Goal: Transaction & Acquisition: Purchase product/service

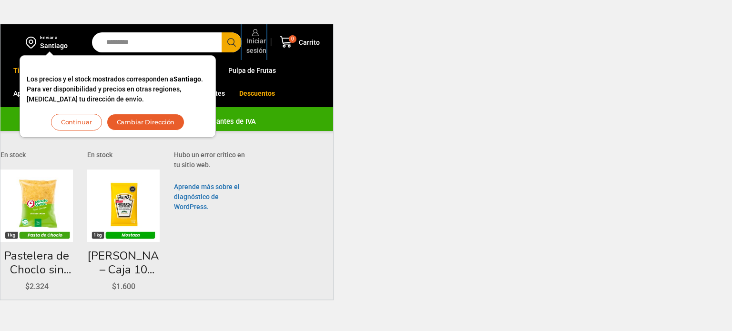
click at [261, 49] on span "Iniciar sesión" at bounding box center [255, 45] width 22 height 19
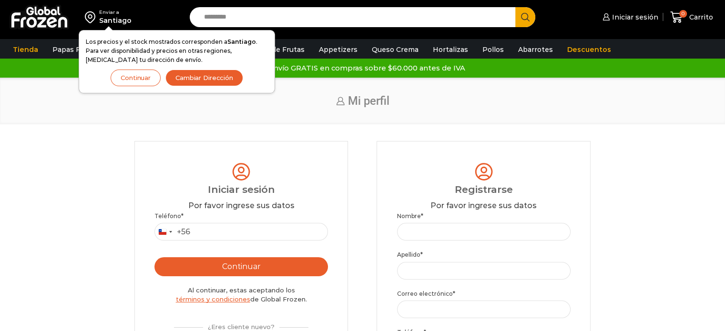
drag, startPoint x: 283, startPoint y: 220, endPoint x: 284, endPoint y: 233, distance: 12.4
click at [284, 233] on p "Teléfono * Chile +56 +56 Argentina +54 Chile +56" at bounding box center [240, 226] width 173 height 29
click at [284, 233] on input "Teléfono *" at bounding box center [240, 232] width 173 height 18
type input "*********"
click at [324, 261] on button "Continuar" at bounding box center [240, 266] width 173 height 19
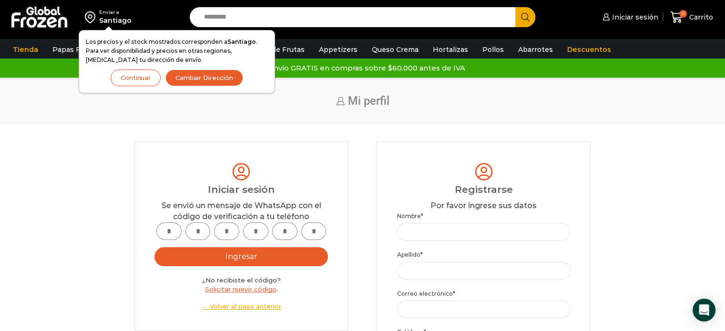
click at [170, 240] on input "text" at bounding box center [168, 232] width 25 height 18
type input "*"
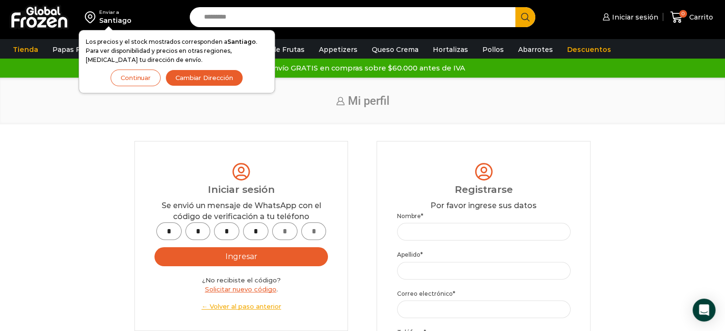
type input "*"
click at [154, 247] on button "Ingresar" at bounding box center [240, 256] width 173 height 19
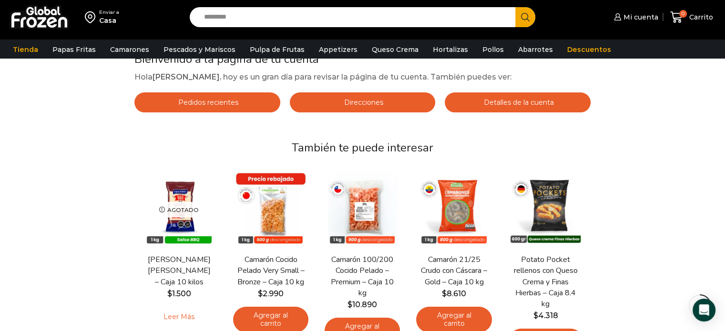
scroll to position [95, 0]
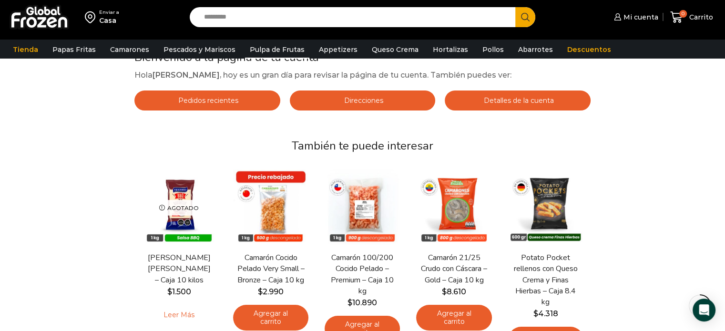
click at [266, 43] on link "Pulpa de Frutas" at bounding box center [277, 50] width 64 height 18
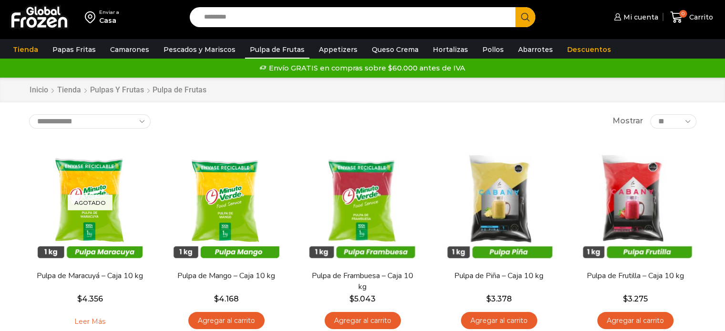
click at [711, 135] on div "Enviar a Casa Search input Search Mi cuenta Mi perfil $" at bounding box center [362, 316] width 725 height 632
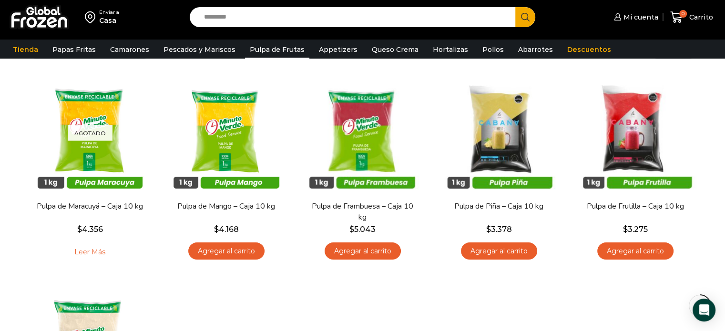
scroll to position [132, 0]
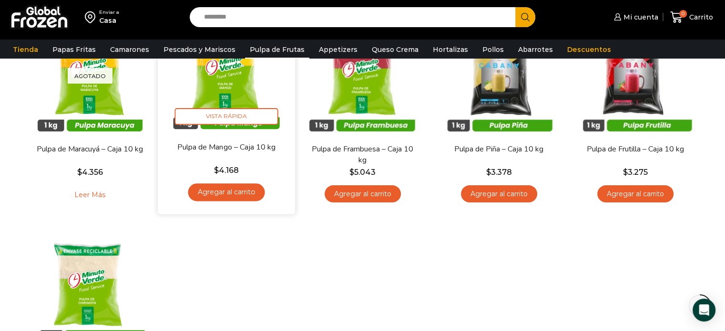
click at [230, 192] on link "Agregar al carrito" at bounding box center [226, 192] width 77 height 18
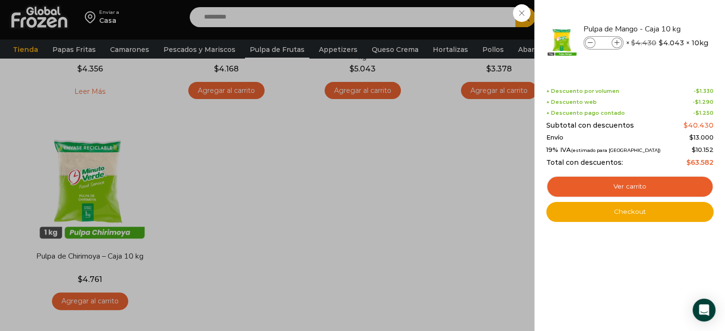
scroll to position [322, 0]
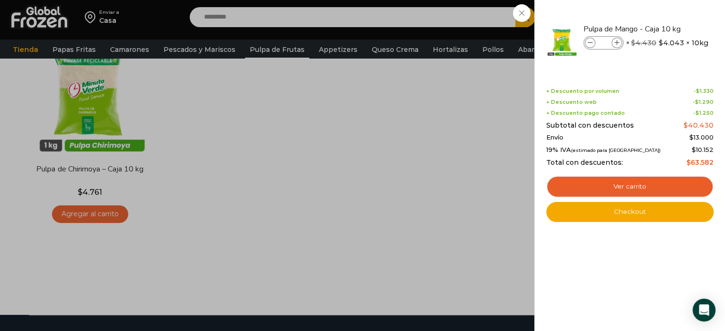
click at [668, 29] on div "1 [GEOGRAPHIC_DATA] 1 1 Shopping Cart *" at bounding box center [692, 17] width 48 height 22
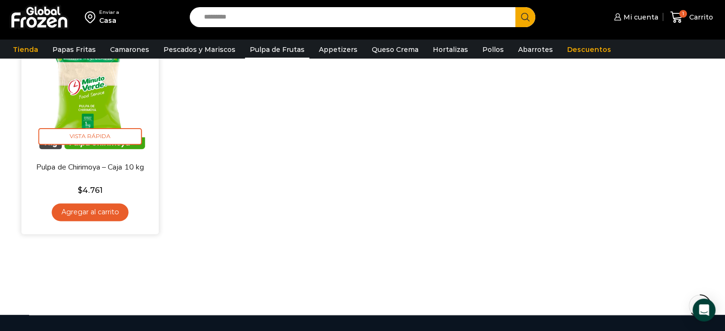
click at [96, 206] on link "Agregar al carrito" at bounding box center [89, 212] width 77 height 18
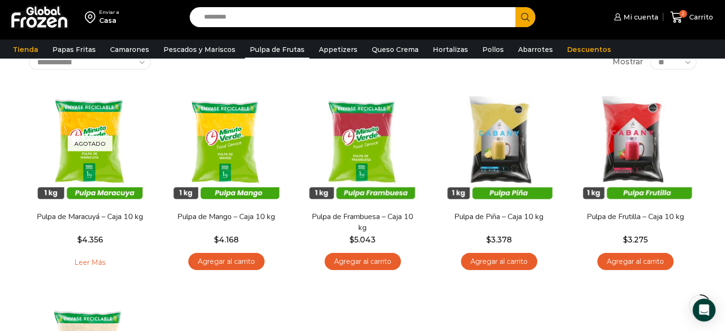
scroll to position [55, 0]
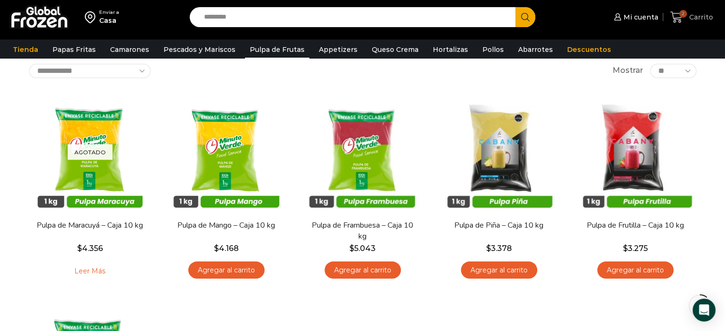
click at [681, 19] on icon at bounding box center [676, 17] width 13 height 13
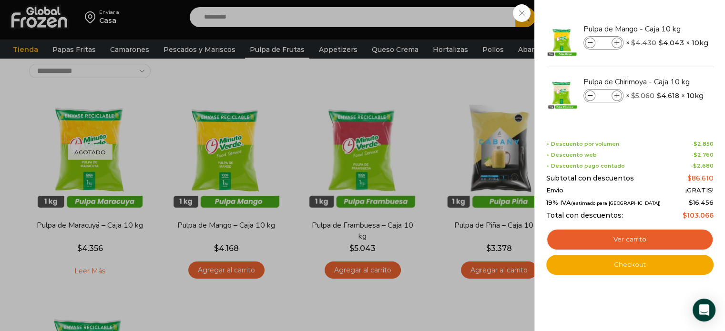
click at [668, 29] on div "2 [GEOGRAPHIC_DATA] 2 2 Shopping Cart *" at bounding box center [692, 17] width 48 height 22
